Goal: Download file/media

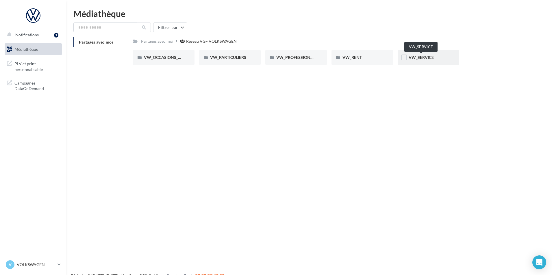
click at [417, 55] on span "VW_SERVICE" at bounding box center [420, 57] width 25 height 5
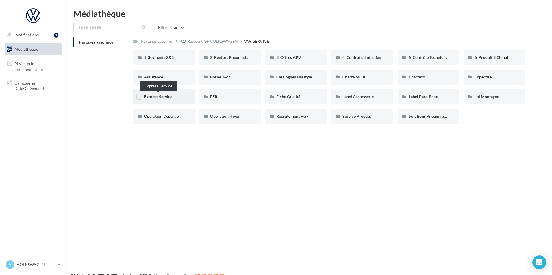
click at [163, 99] on span "Express Service" at bounding box center [158, 96] width 28 height 5
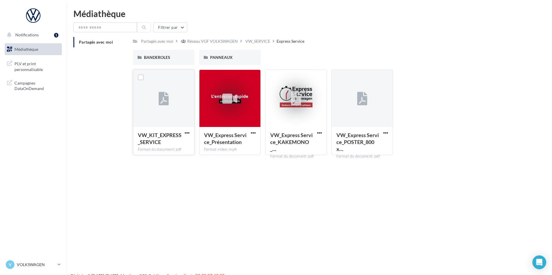
click at [167, 106] on div at bounding box center [164, 99] width 10 height 19
click at [251, 132] on span "button" at bounding box center [253, 133] width 5 height 5
click at [240, 141] on button "Télécharger" at bounding box center [228, 144] width 58 height 15
click at [248, 40] on div "VW_SERVICE" at bounding box center [257, 41] width 25 height 6
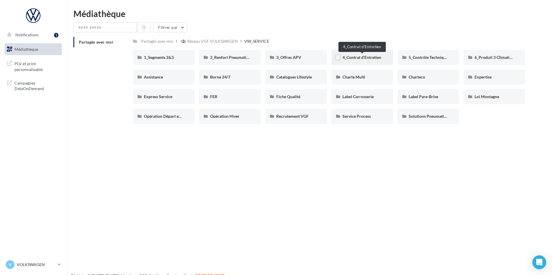
click at [355, 57] on span "4_Contrat d'Entretien" at bounding box center [361, 57] width 39 height 5
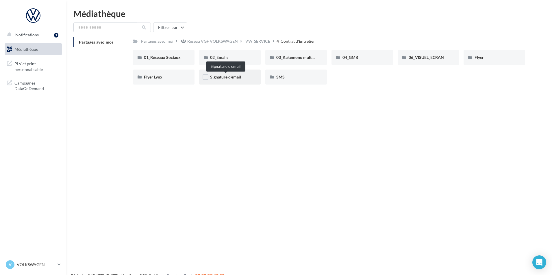
click at [227, 79] on span "Signature d'email" at bounding box center [225, 77] width 31 height 5
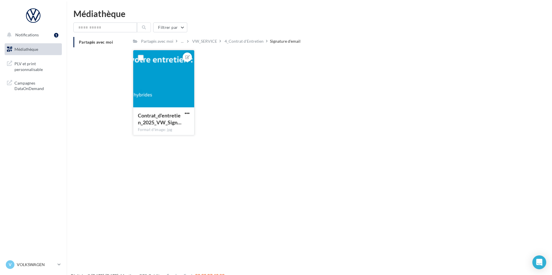
click at [191, 112] on div "Contrat_d'entretien_2025_VW_Sign… Format d'image: jpg" at bounding box center [163, 120] width 61 height 27
click at [186, 115] on span "button" at bounding box center [187, 113] width 5 height 5
click at [175, 128] on button "Ouvrir l'éditeur d'image" at bounding box center [160, 124] width 61 height 15
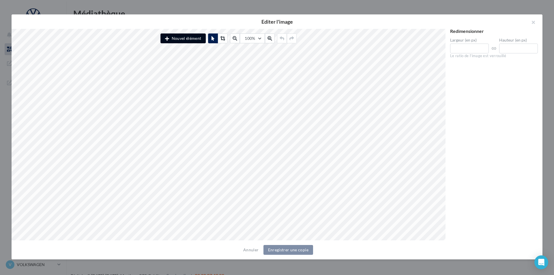
click at [179, 36] on button "Nouvel élément" at bounding box center [183, 38] width 45 height 10
click at [535, 23] on button "button" at bounding box center [531, 22] width 23 height 17
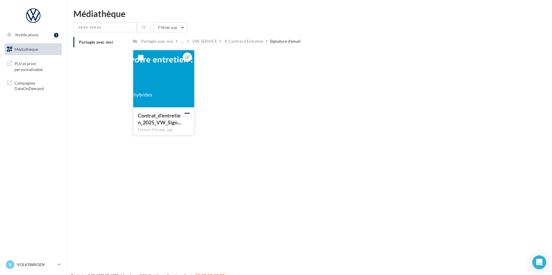
click at [189, 115] on span "button" at bounding box center [187, 113] width 5 height 5
click at [170, 143] on button "Télécharger" at bounding box center [160, 139] width 61 height 15
click at [244, 44] on div "4_Contrat d'Entretien" at bounding box center [243, 41] width 39 height 6
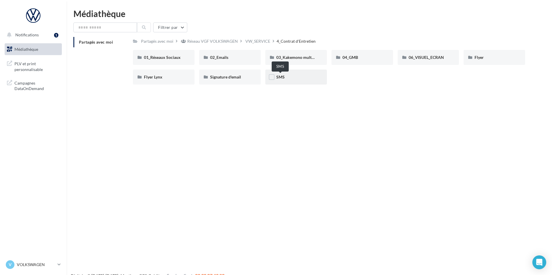
click at [280, 77] on span "SMS" at bounding box center [280, 77] width 8 height 5
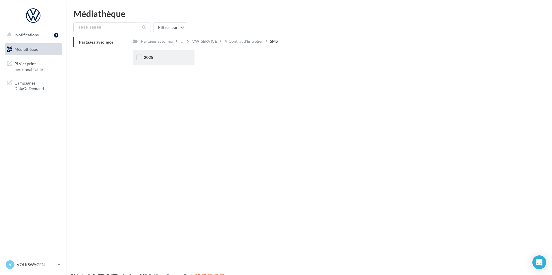
click at [154, 59] on div "2025" at bounding box center [164, 58] width 40 height 6
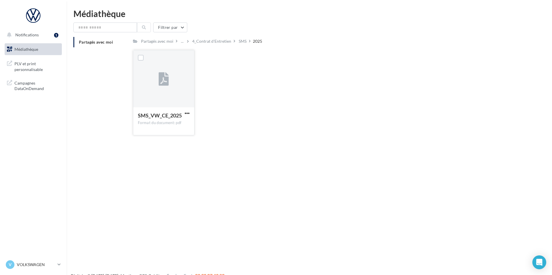
click at [159, 81] on icon at bounding box center [164, 79] width 10 height 13
click at [187, 116] on span "button" at bounding box center [187, 113] width 5 height 5
click at [180, 126] on button "Télécharger" at bounding box center [162, 124] width 58 height 15
